Goal: Task Accomplishment & Management: Use online tool/utility

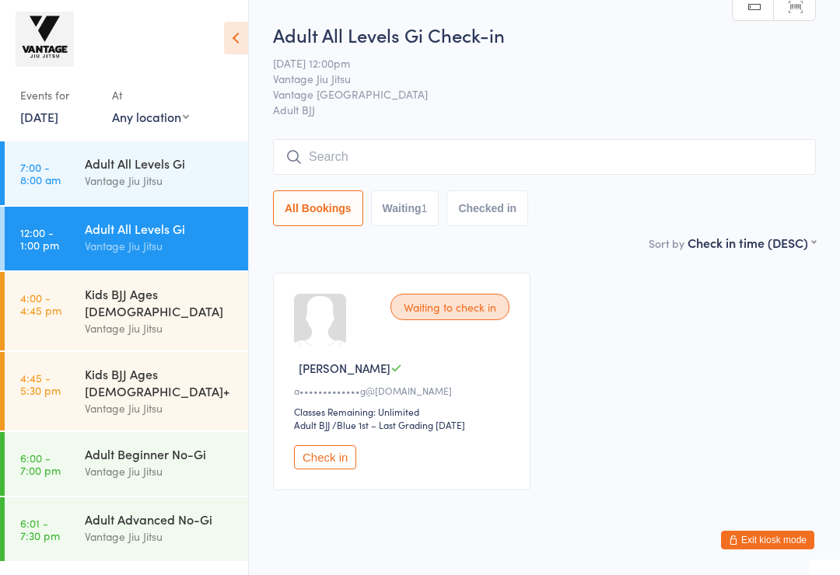
click at [578, 155] on input "search" at bounding box center [544, 157] width 543 height 36
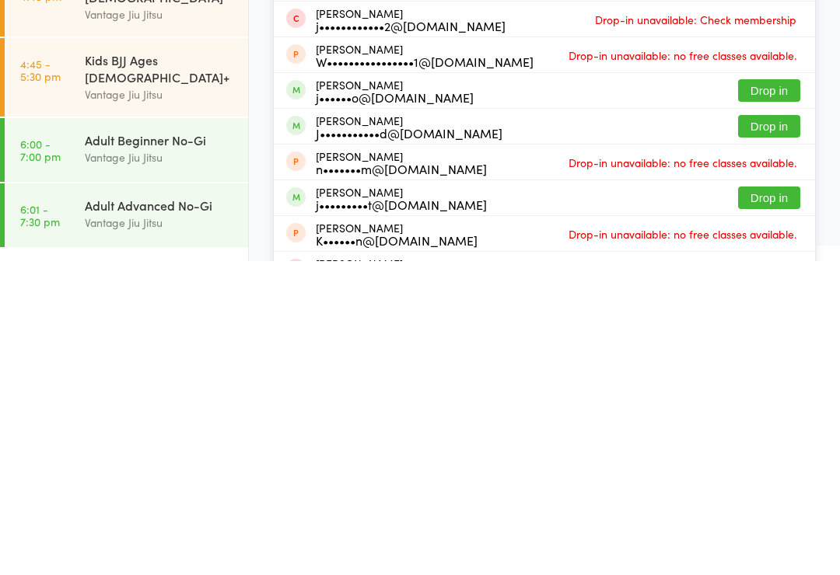
type input "[PERSON_NAME]"
click at [784, 429] on button "Drop in" at bounding box center [769, 440] width 62 height 23
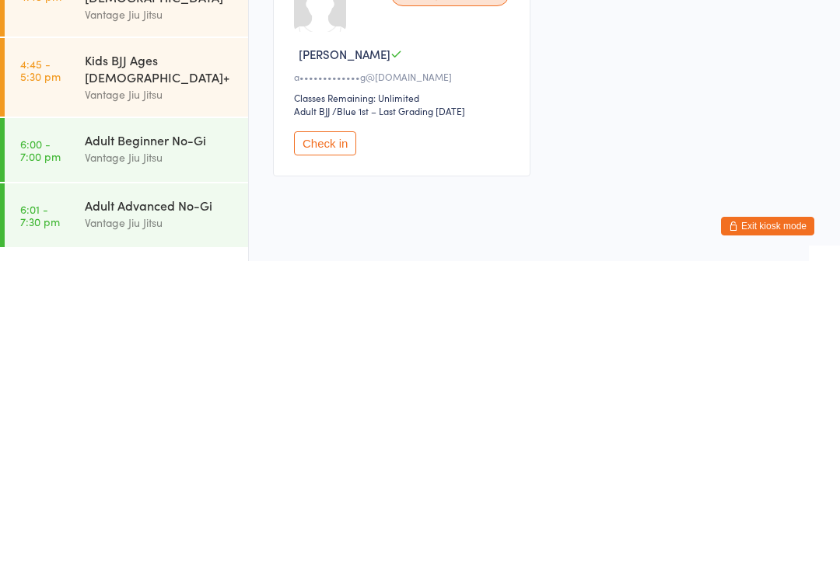
scroll to position [44, 0]
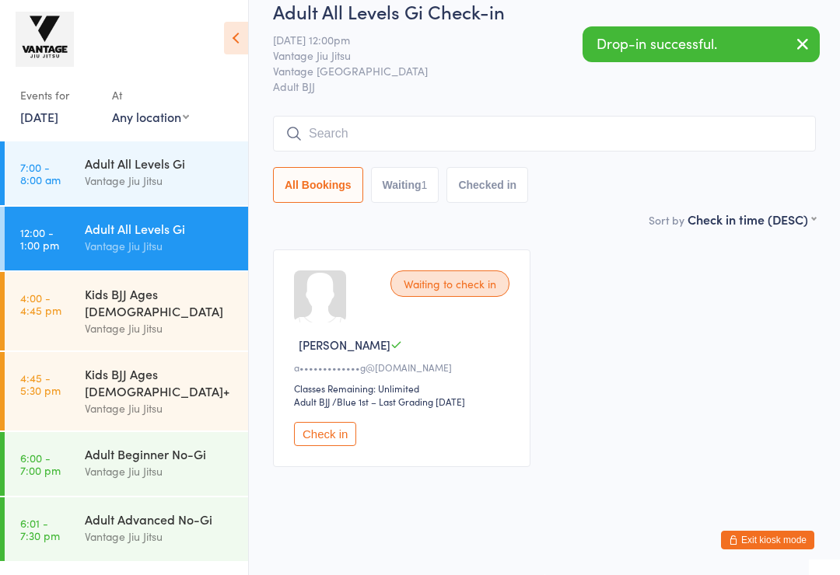
click at [512, 119] on input "search" at bounding box center [544, 134] width 543 height 36
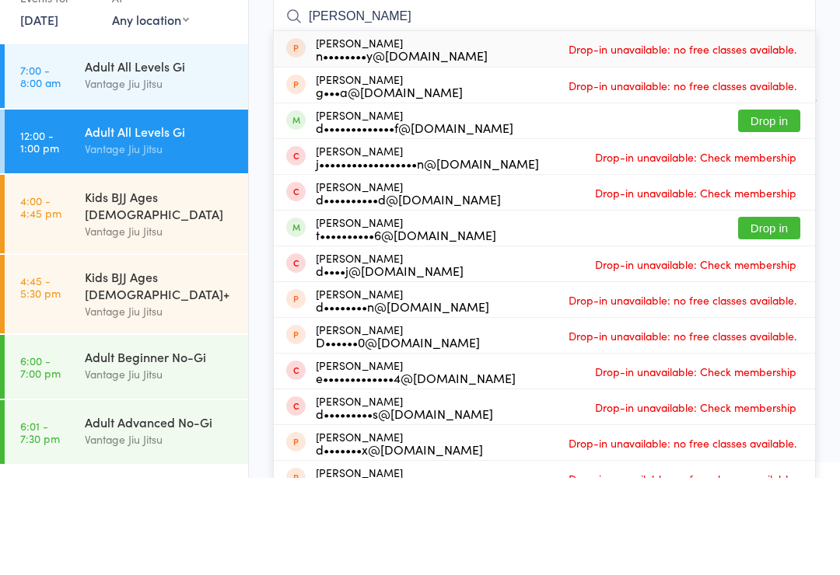
type input "[PERSON_NAME]"
click at [772, 207] on button "Drop in" at bounding box center [769, 218] width 62 height 23
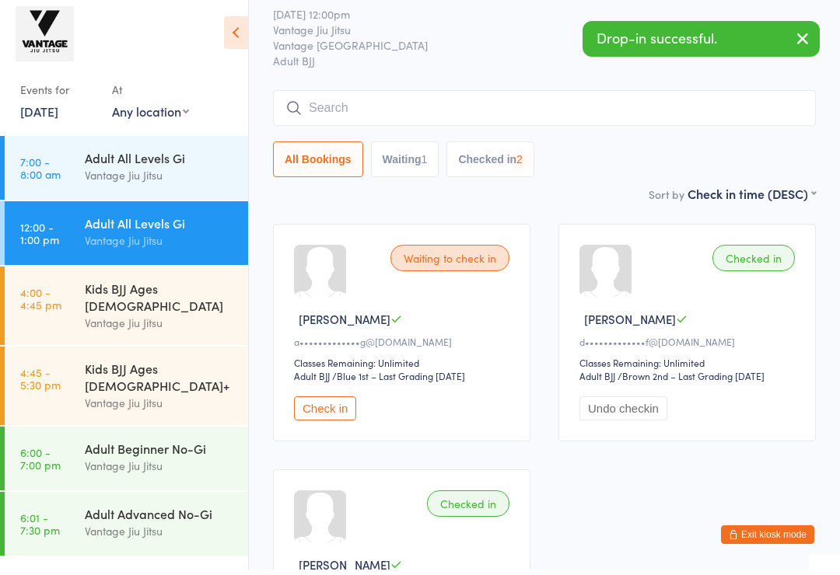
click at [487, 110] on input "search" at bounding box center [544, 114] width 543 height 36
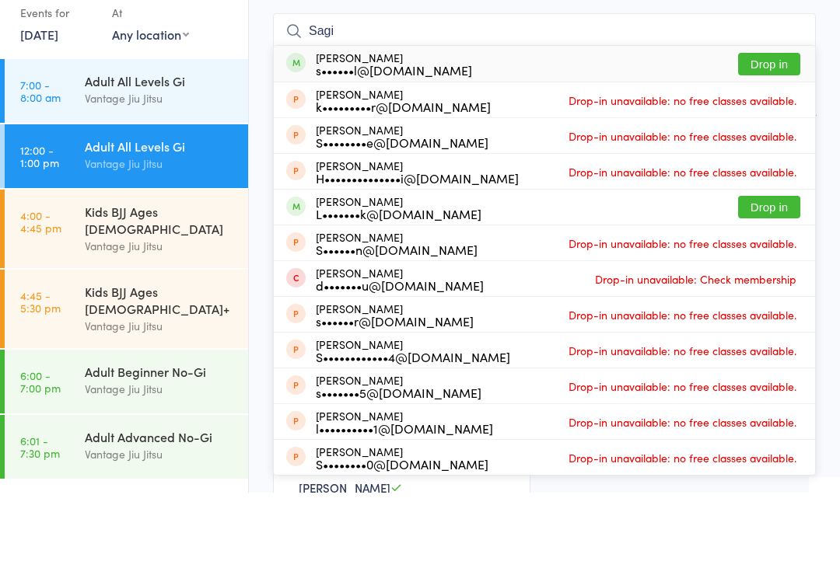
type input "Sagi"
click at [764, 135] on button "Drop in" at bounding box center [769, 146] width 62 height 23
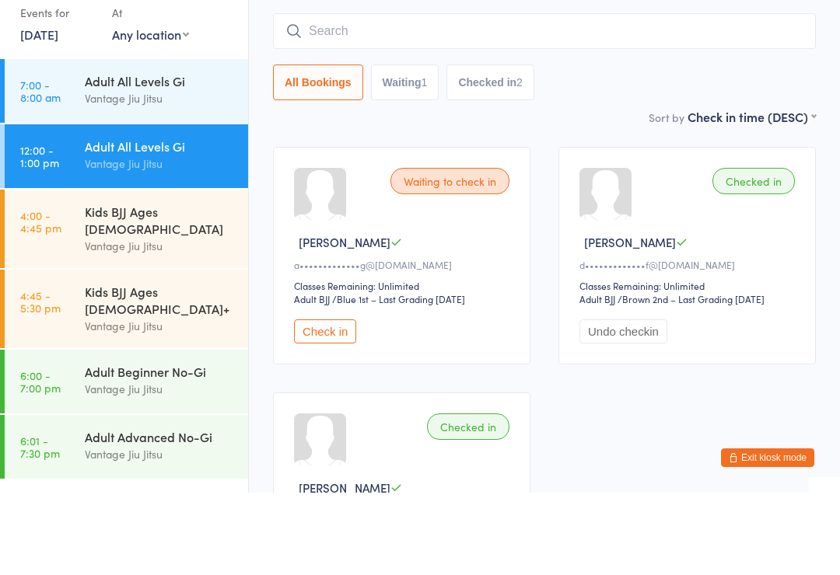
scroll to position [126, 0]
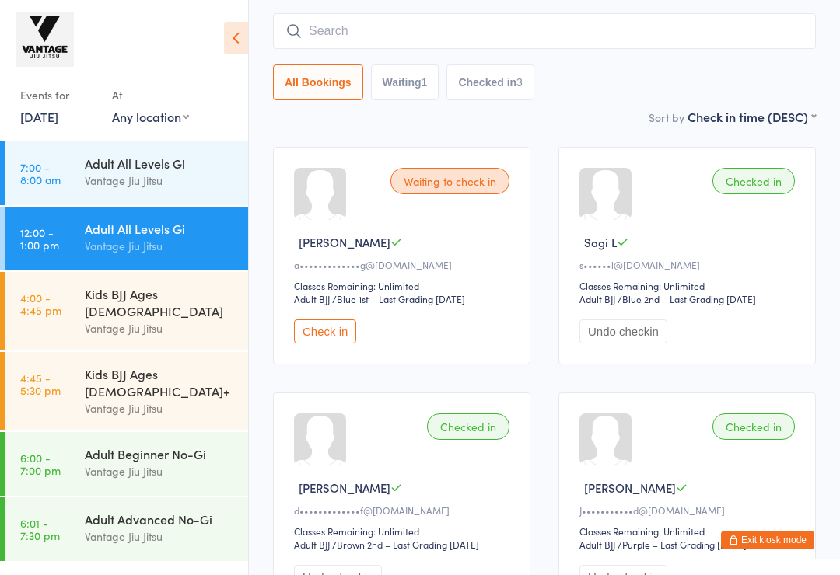
click at [116, 176] on div "Vantage Jiu Jitsu" at bounding box center [160, 181] width 150 height 18
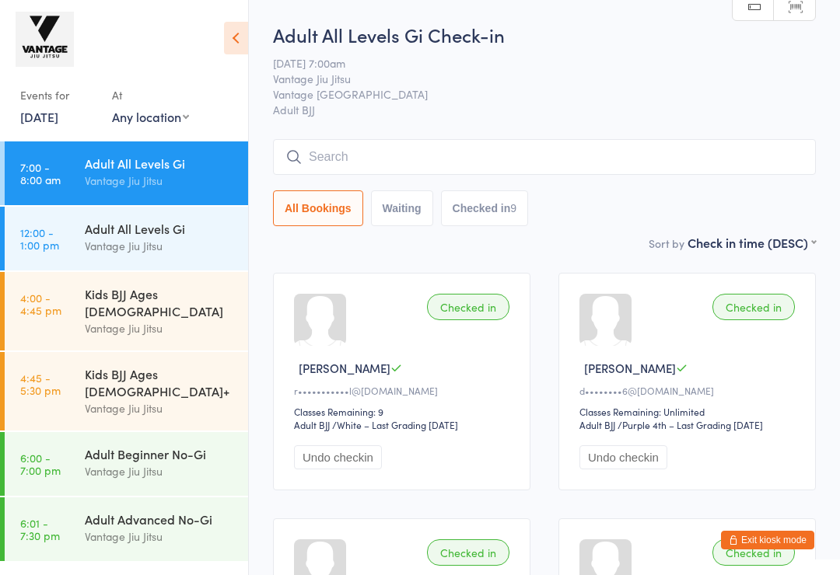
click at [714, 160] on input "search" at bounding box center [544, 157] width 543 height 36
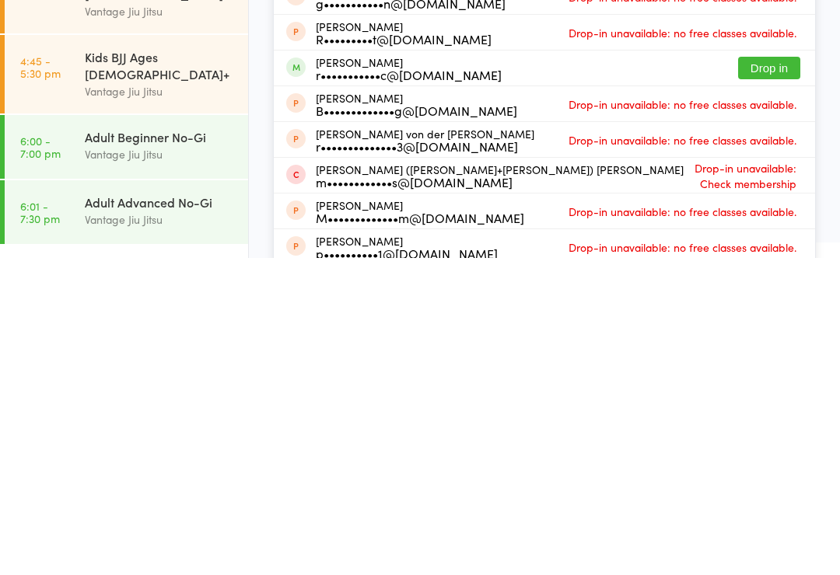
scroll to position [149, 0]
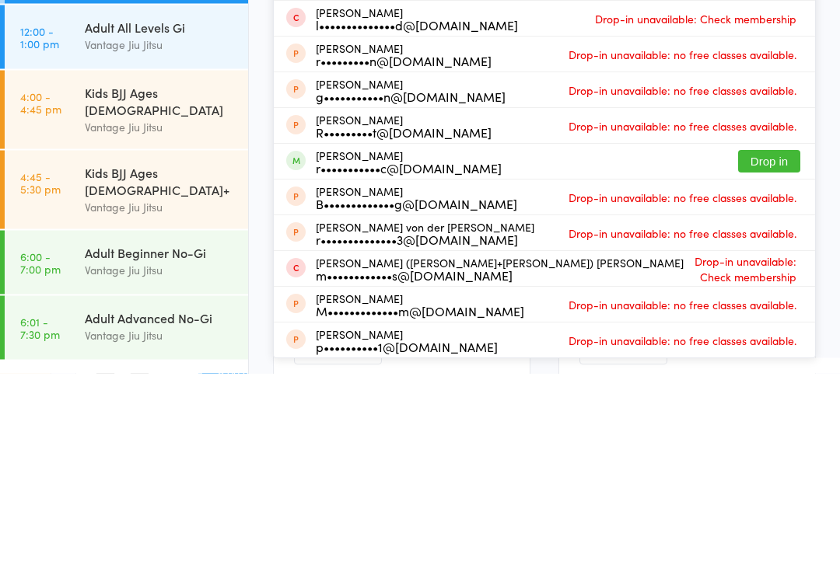
type input "[PERSON_NAME]"
click at [796, 352] on button "Drop in" at bounding box center [769, 363] width 62 height 23
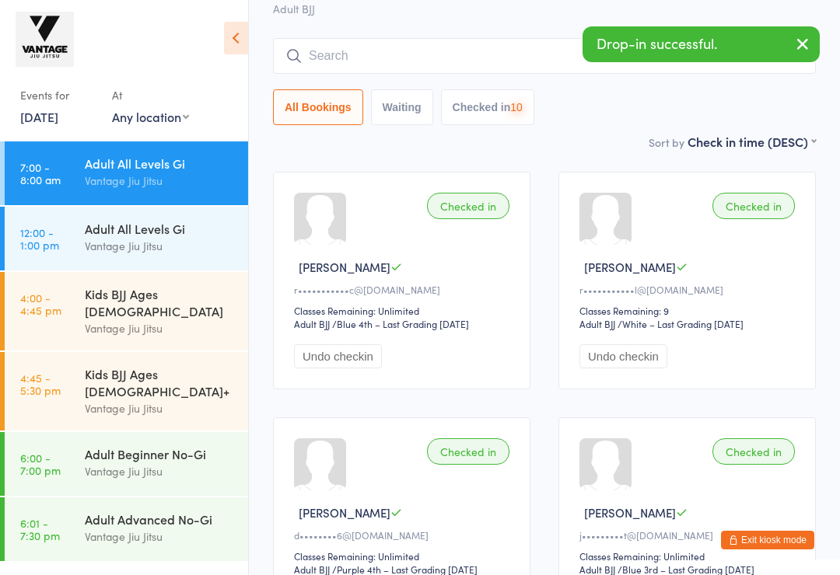
scroll to position [0, 0]
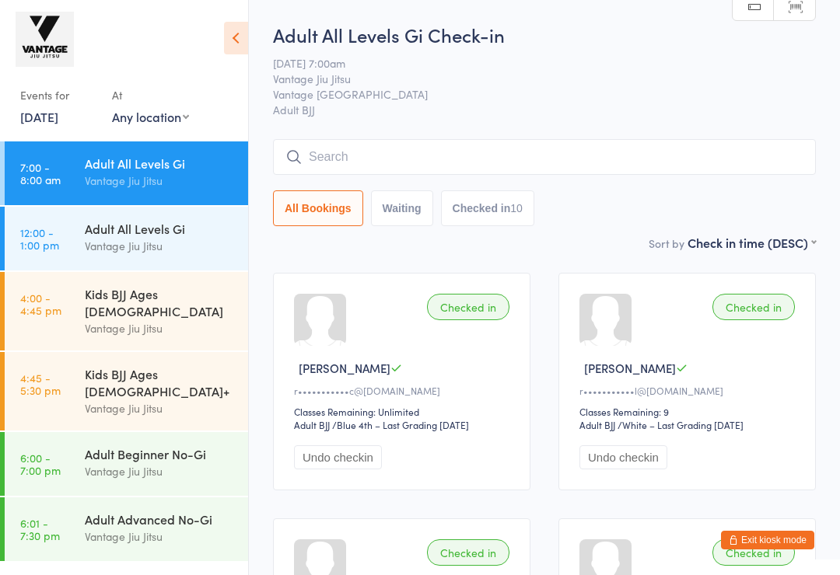
click at [726, 89] on span "Vantage [GEOGRAPHIC_DATA]" at bounding box center [532, 94] width 519 height 16
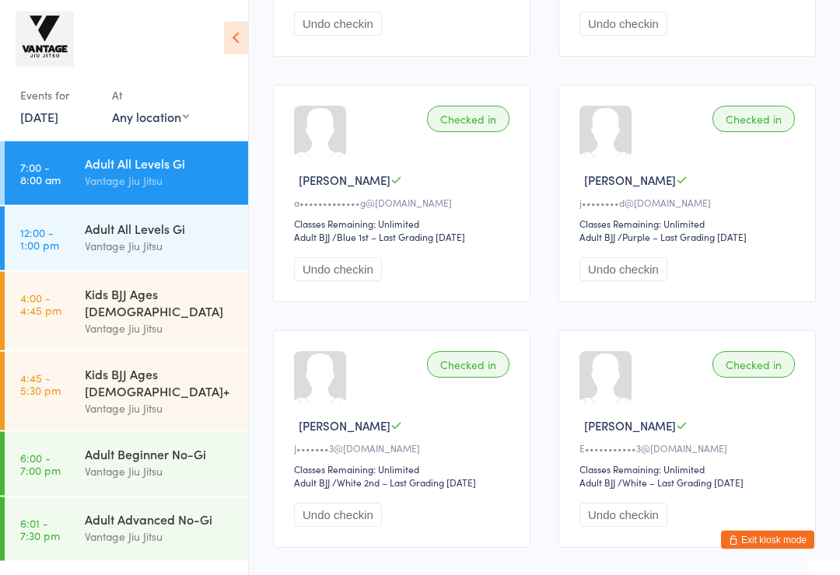
scroll to position [1024, 0]
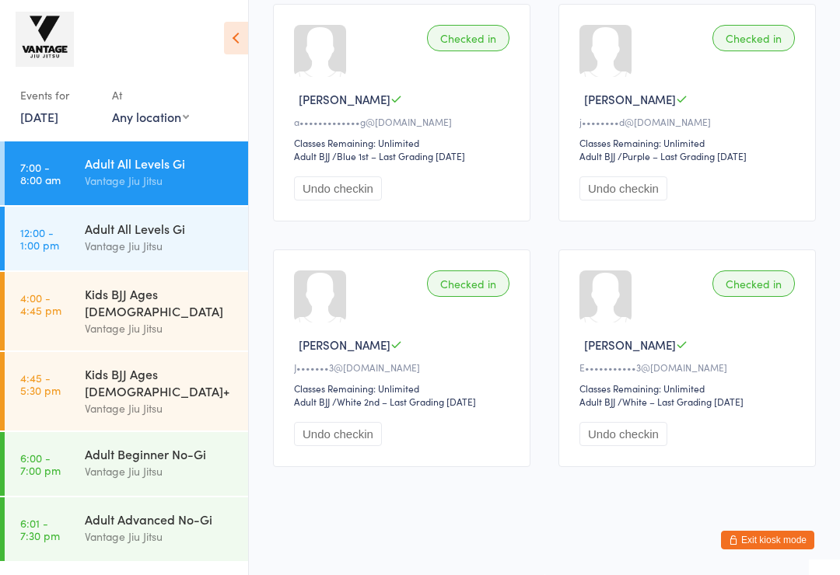
click at [97, 244] on div "Vantage Jiu Jitsu" at bounding box center [160, 246] width 150 height 18
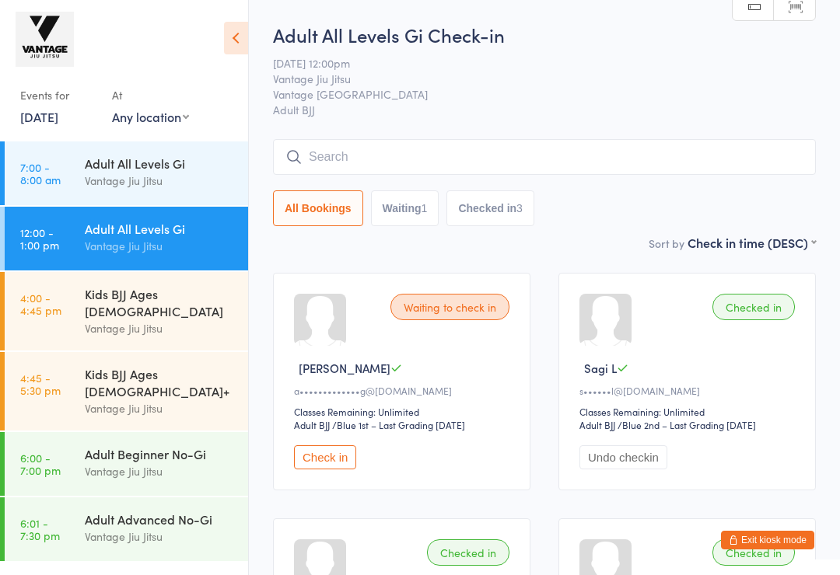
click at [659, 171] on input "search" at bounding box center [544, 157] width 543 height 36
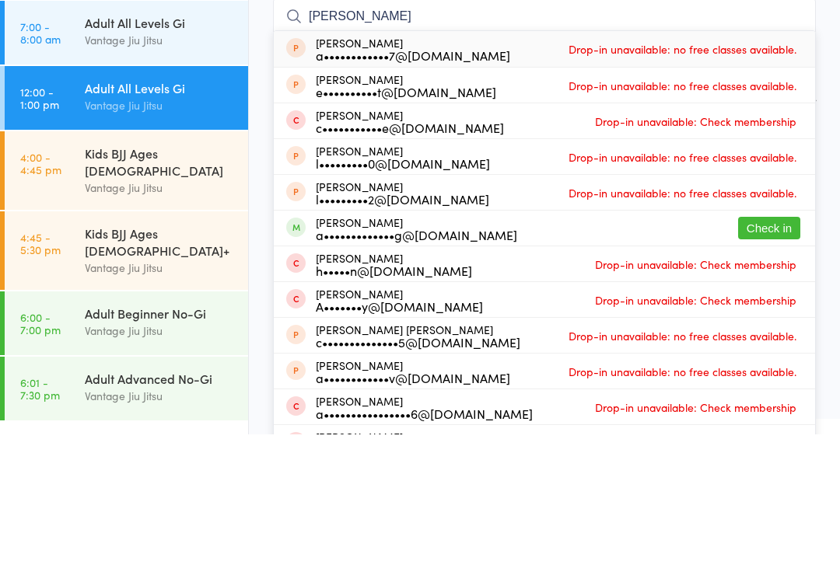
type input "[PERSON_NAME]"
click at [784, 358] on button "Check in" at bounding box center [769, 369] width 62 height 23
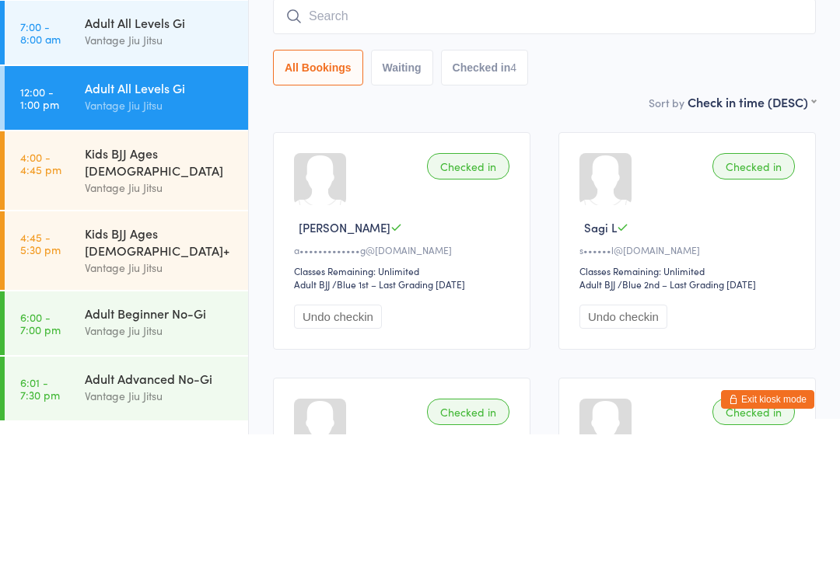
scroll to position [141, 0]
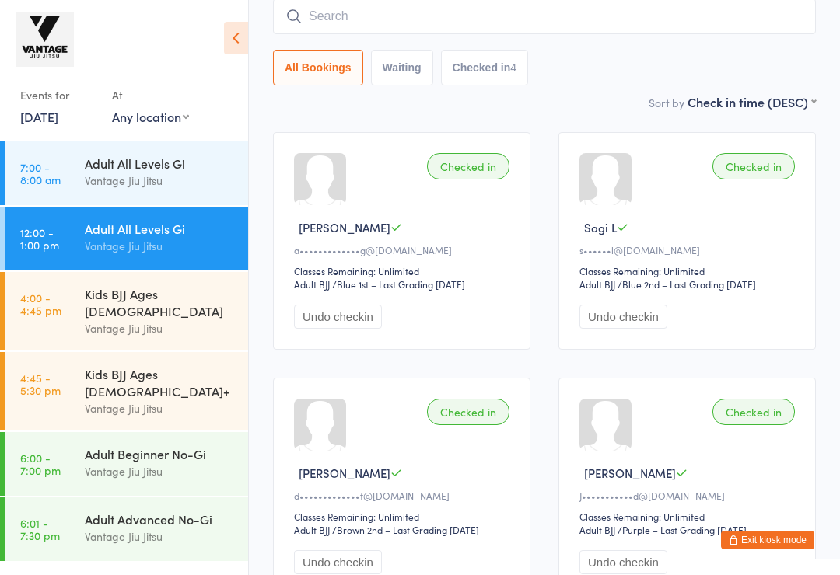
click at [449, 20] on input "search" at bounding box center [544, 16] width 543 height 36
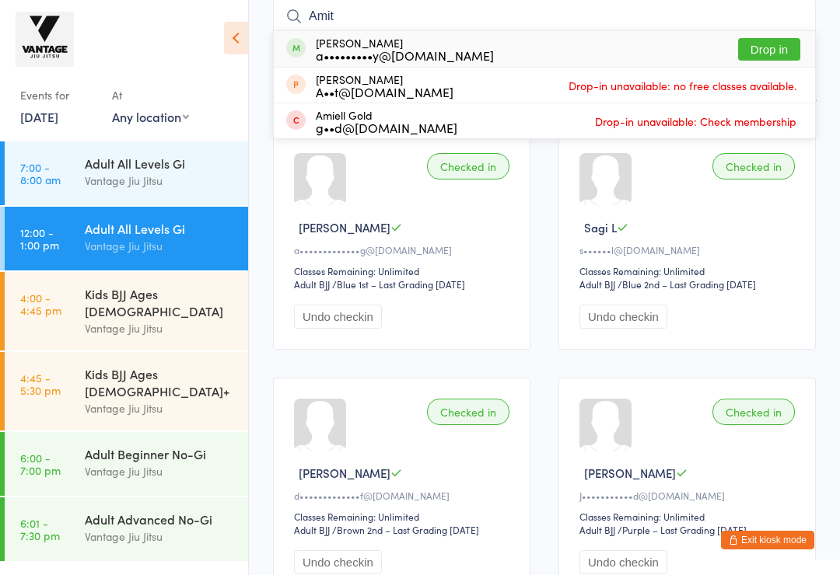
type input "Amit"
click at [763, 42] on button "Drop in" at bounding box center [769, 49] width 62 height 23
